Goal: Task Accomplishment & Management: Complete application form

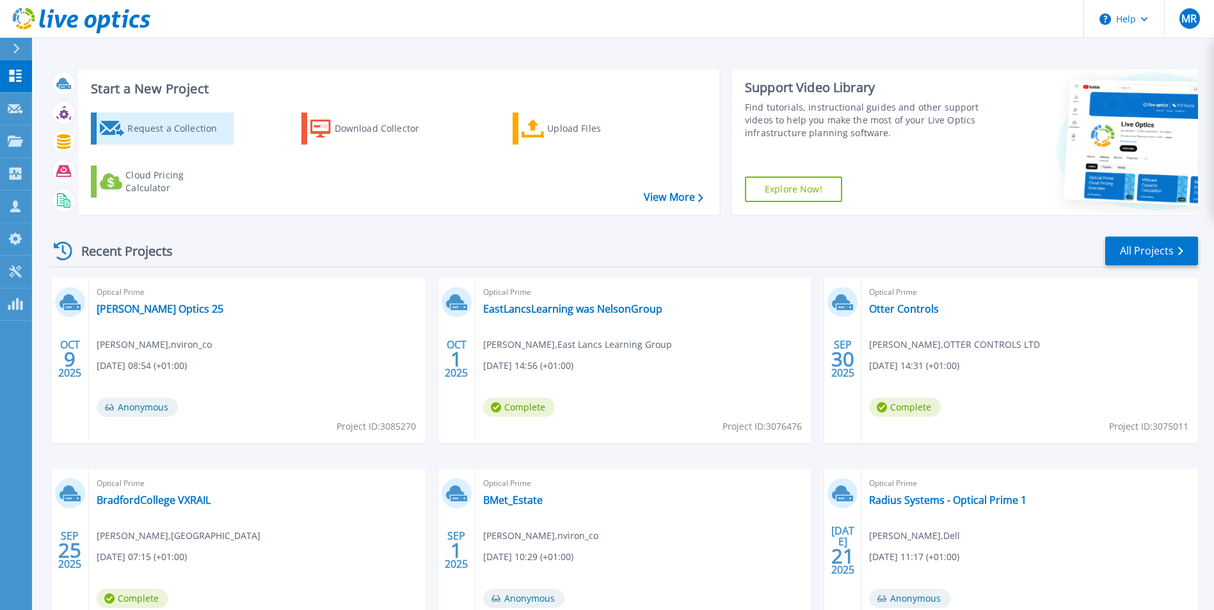
click at [199, 135] on div "Request a Collection" at bounding box center [178, 129] width 102 height 26
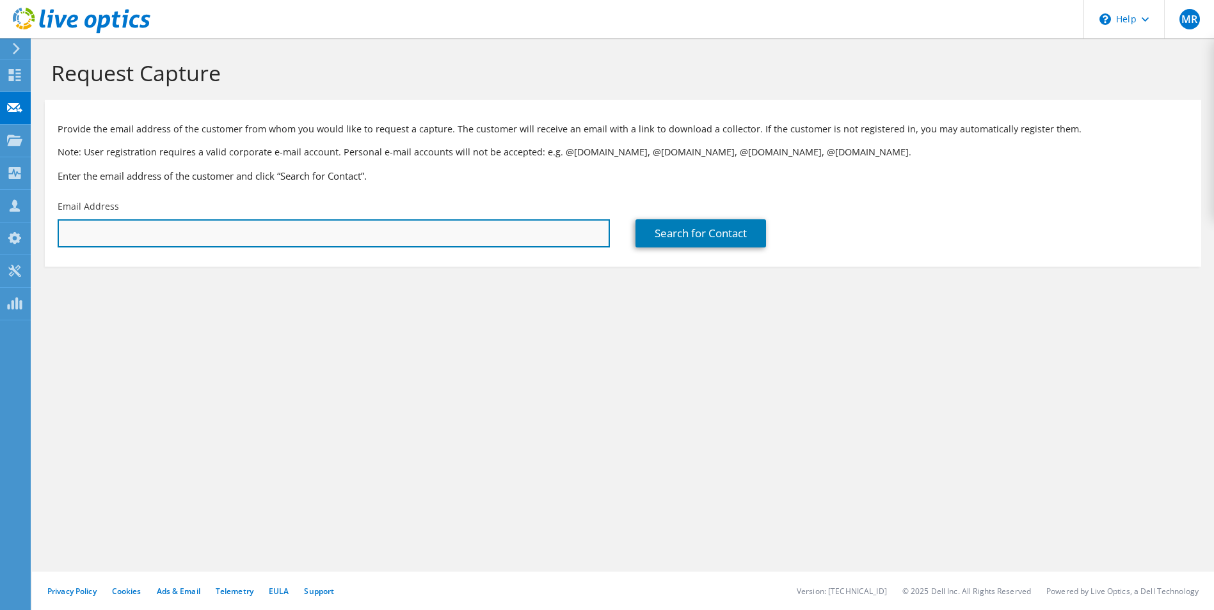
click at [336, 223] on input "text" at bounding box center [334, 233] width 552 height 28
paste input "[PERSON_NAME][EMAIL_ADDRESS][DOMAIN_NAME]"
type input "[PERSON_NAME][EMAIL_ADDRESS][DOMAIN_NAME]"
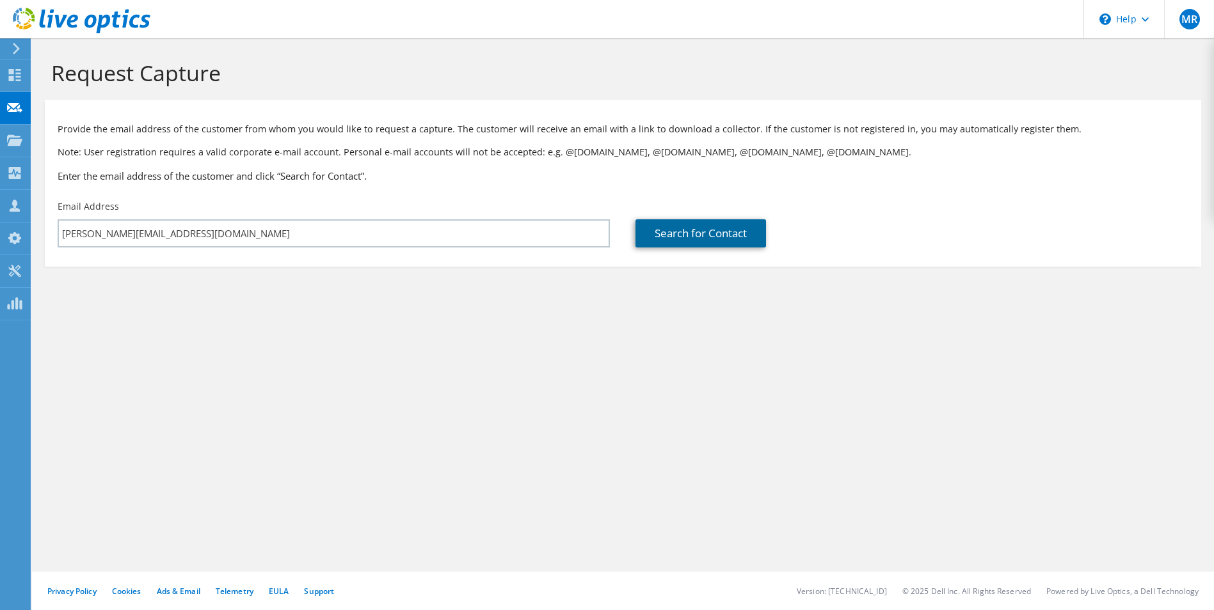
click at [709, 235] on link "Search for Contact" at bounding box center [700, 233] width 131 height 28
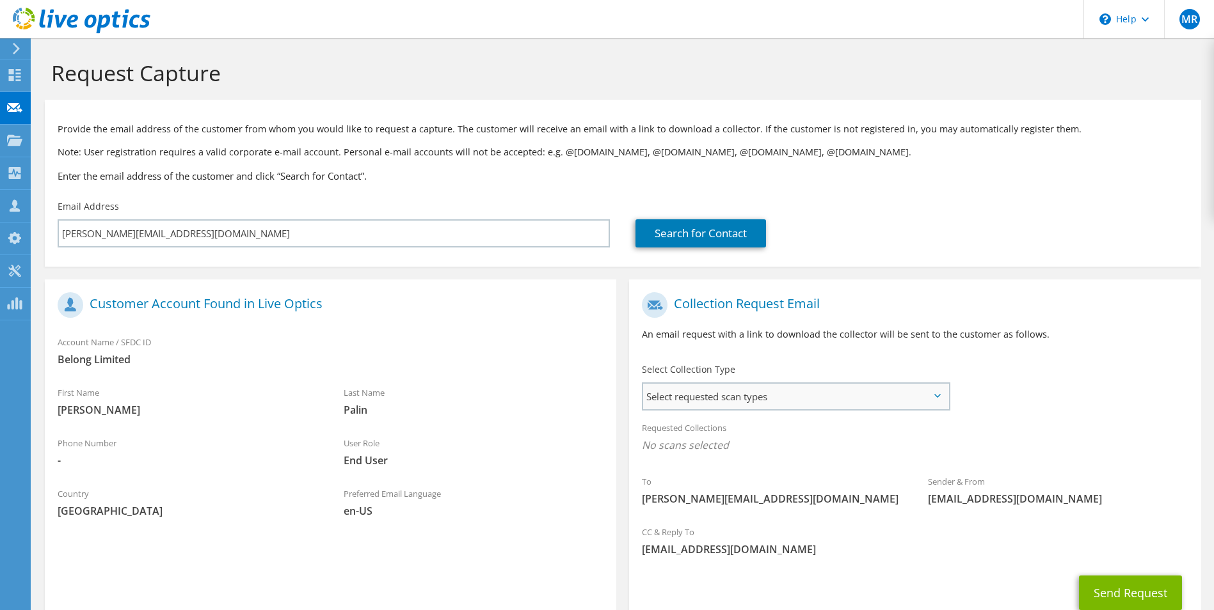
click at [708, 393] on span "Select requested scan types" at bounding box center [795, 397] width 305 height 26
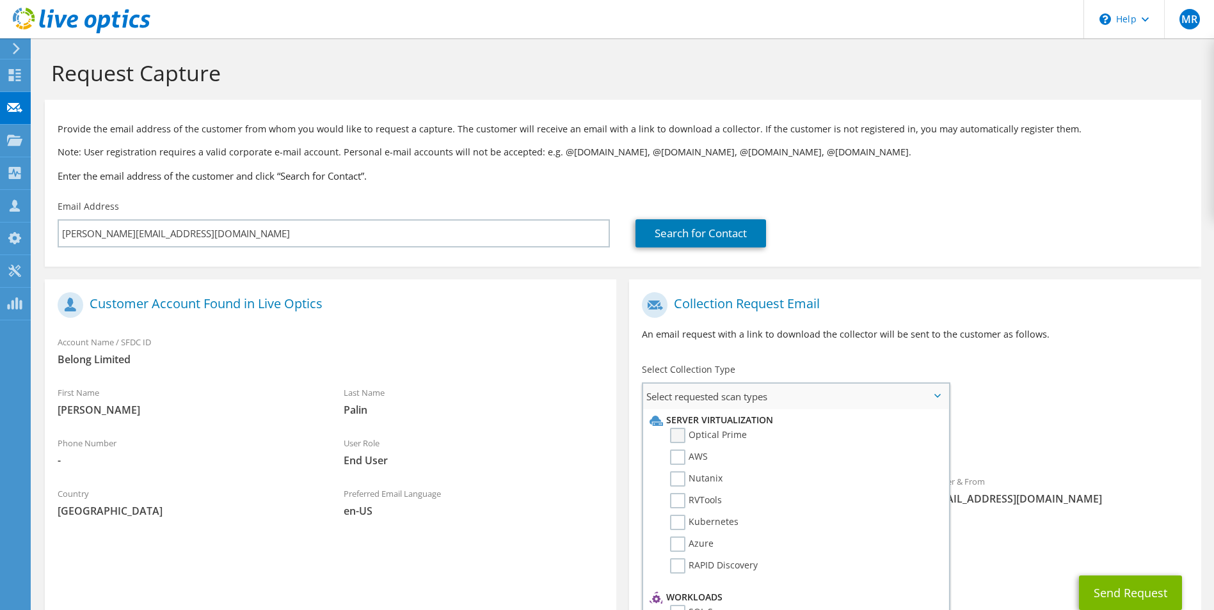
click at [676, 435] on label "Optical Prime" at bounding box center [708, 435] width 77 height 15
click at [0, 0] on input "Optical Prime" at bounding box center [0, 0] width 0 height 0
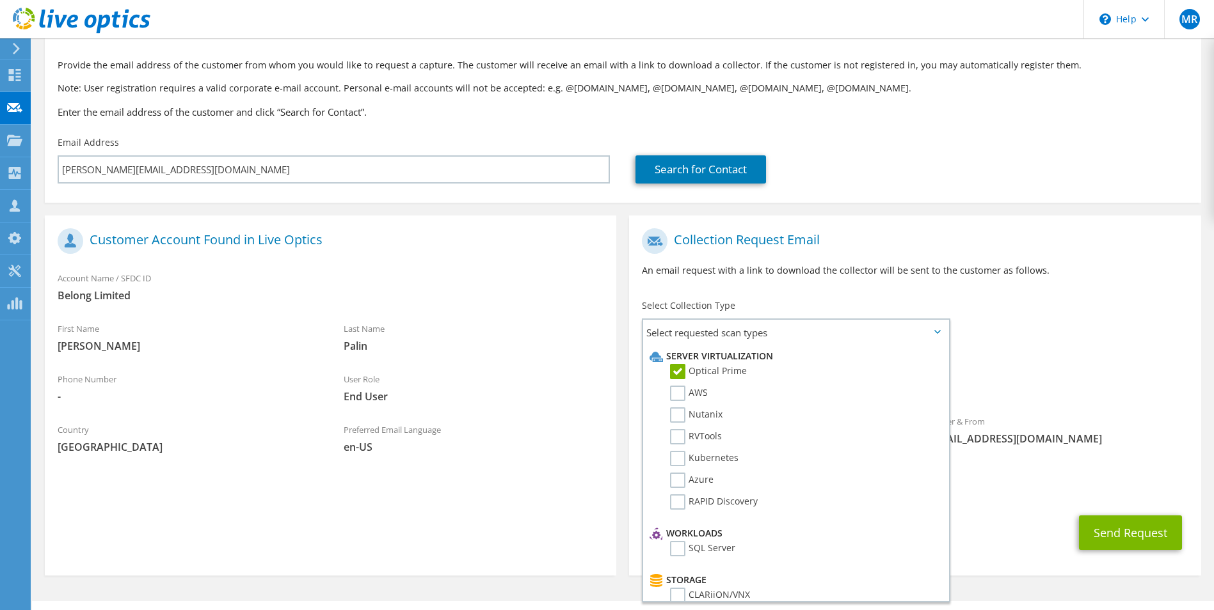
scroll to position [93, 0]
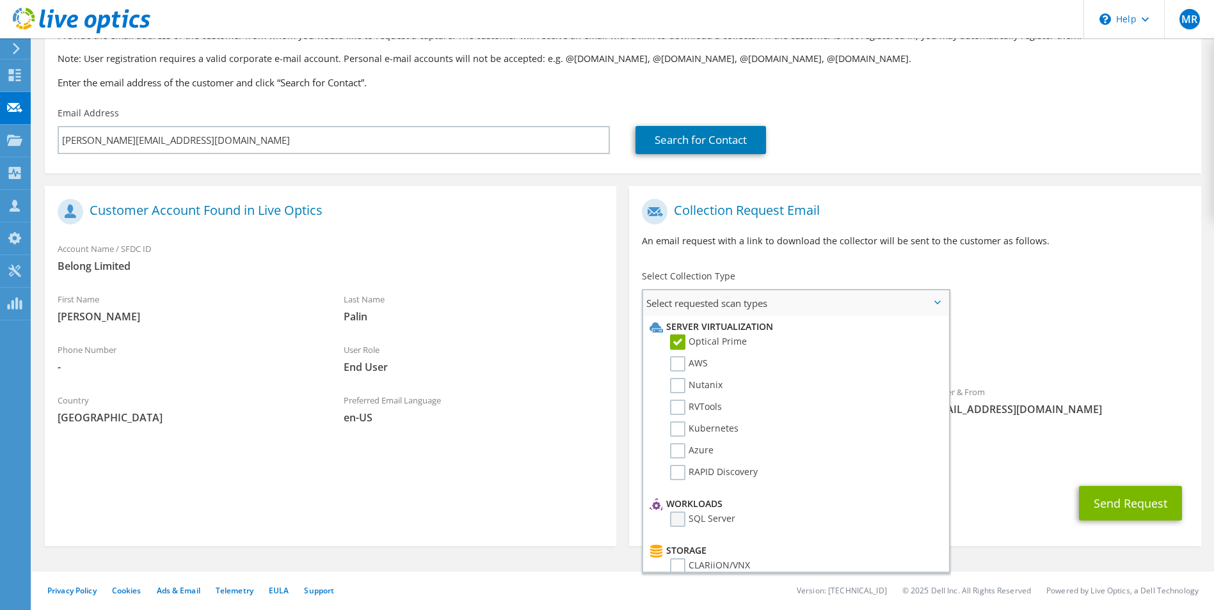
click at [675, 519] on label "SQL Server" at bounding box center [702, 519] width 65 height 15
click at [0, 0] on input "SQL Server" at bounding box center [0, 0] width 0 height 0
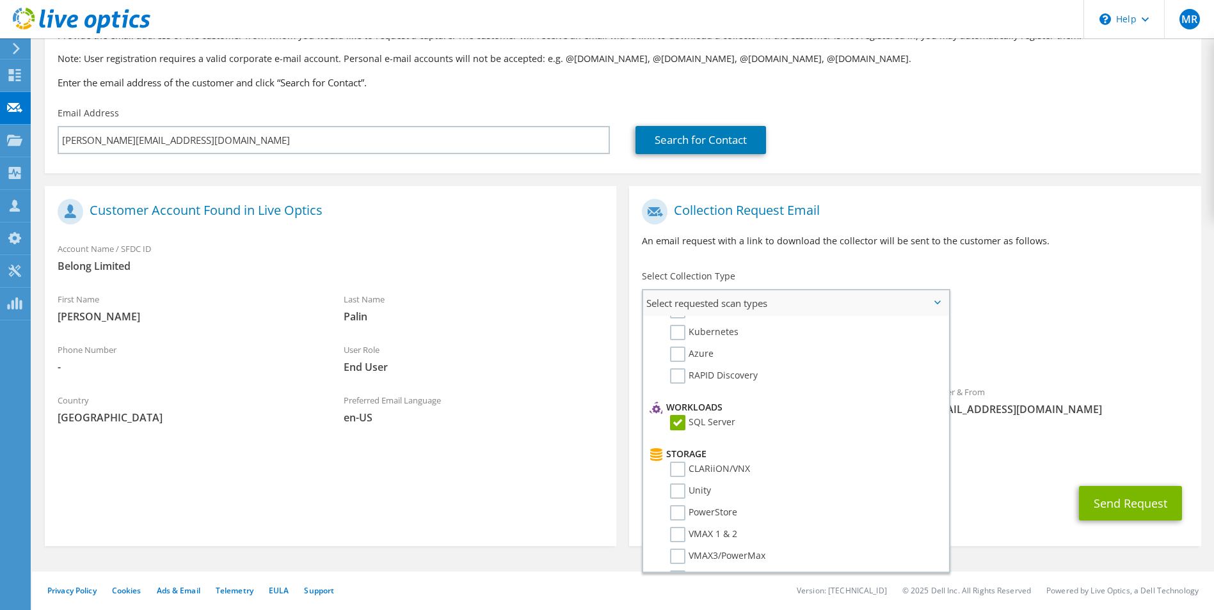
scroll to position [0, 0]
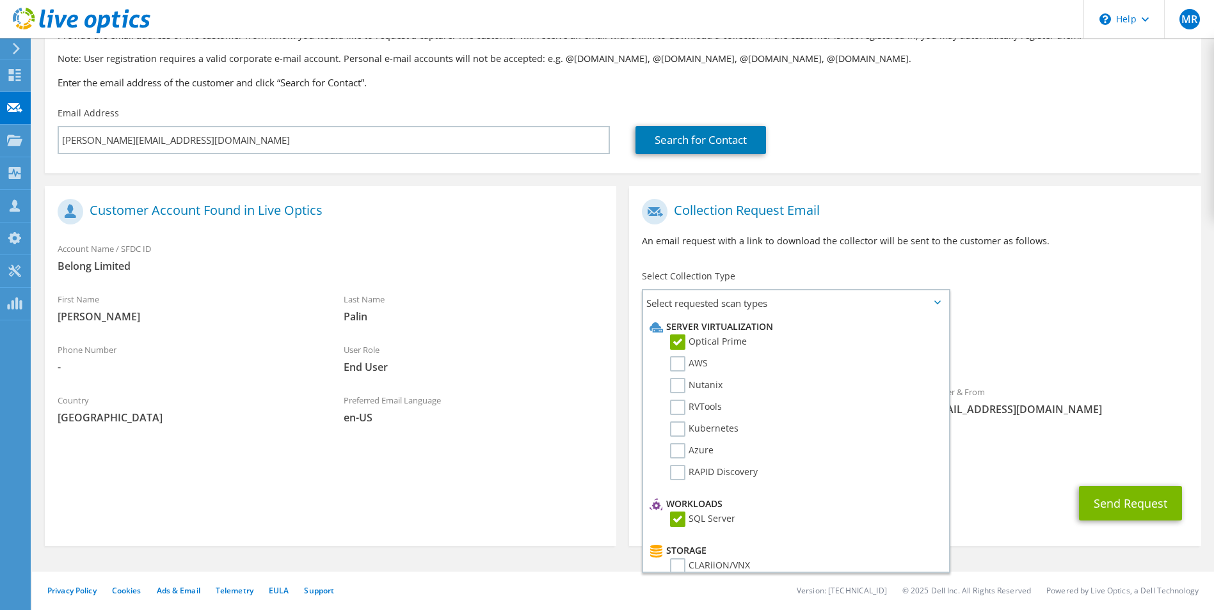
click at [1080, 337] on div "Requested Collections No scans selected Optical Prime SQL Server" at bounding box center [914, 346] width 571 height 51
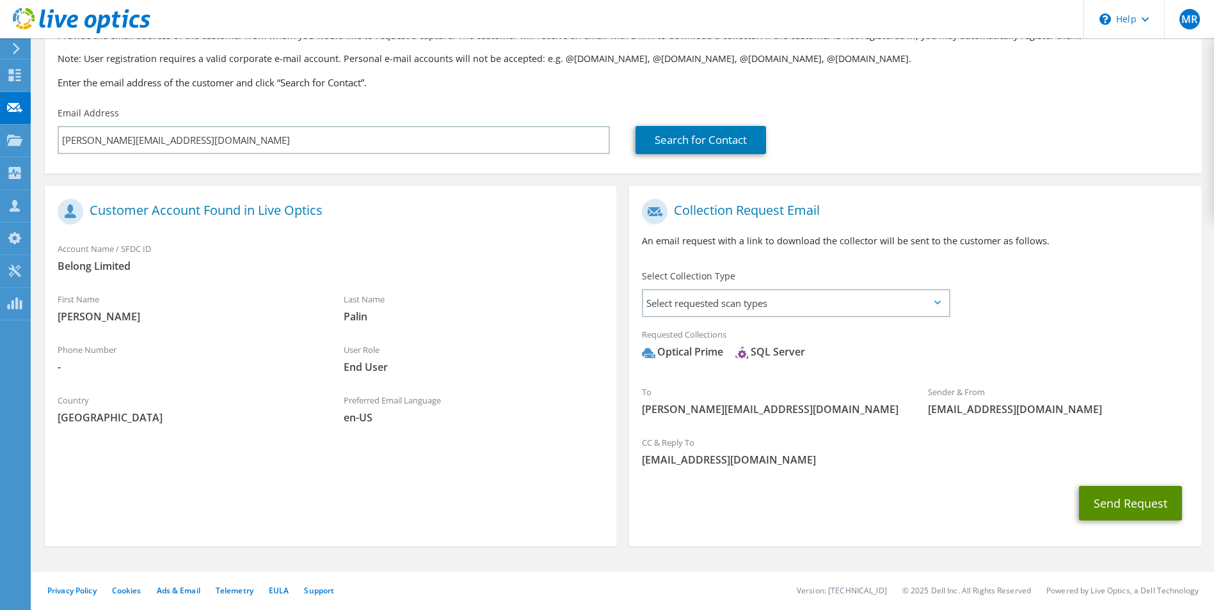
click at [1140, 498] on button "Send Request" at bounding box center [1130, 503] width 103 height 35
